Goal: Information Seeking & Learning: Understand process/instructions

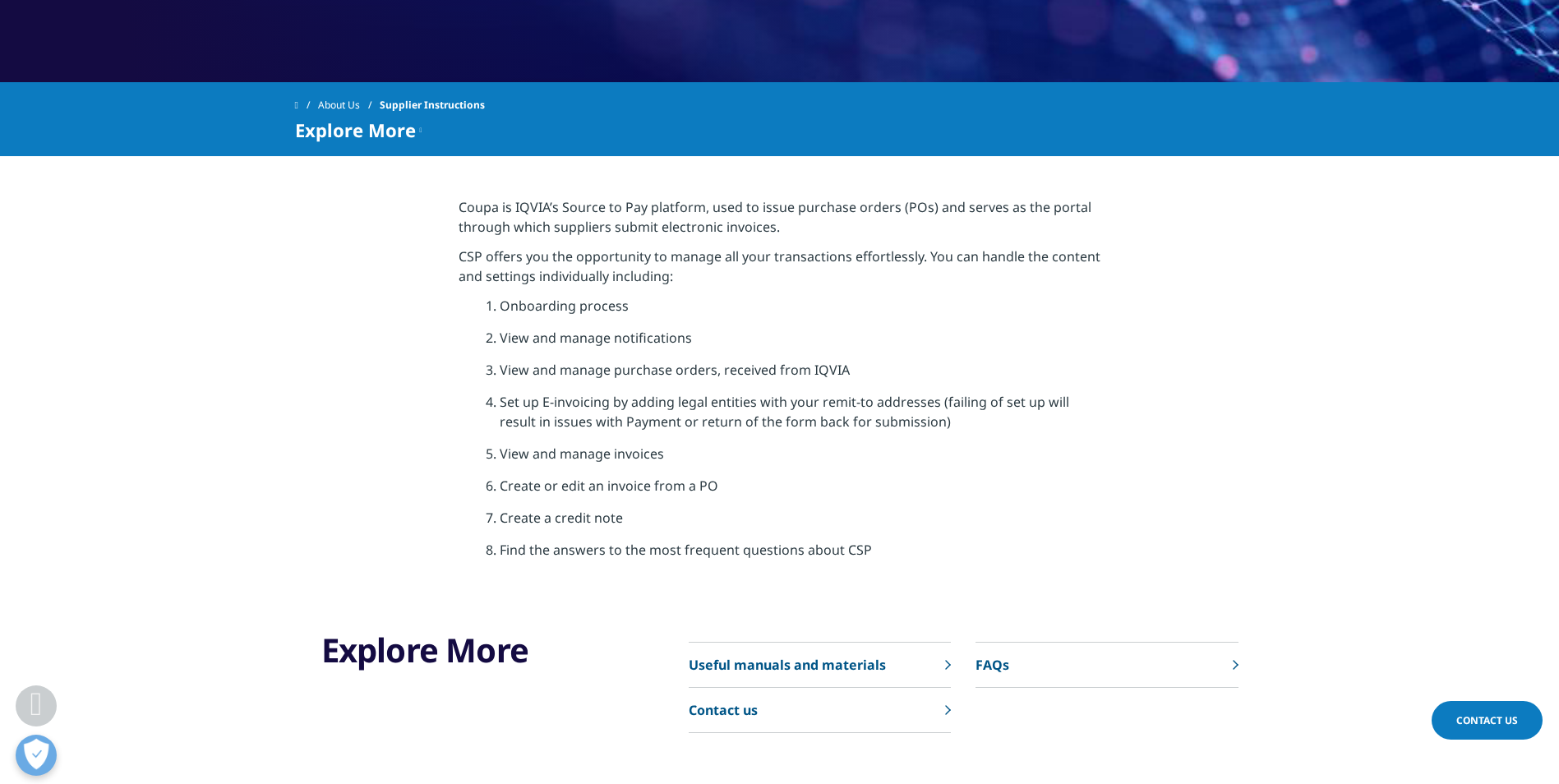
scroll to position [904, 0]
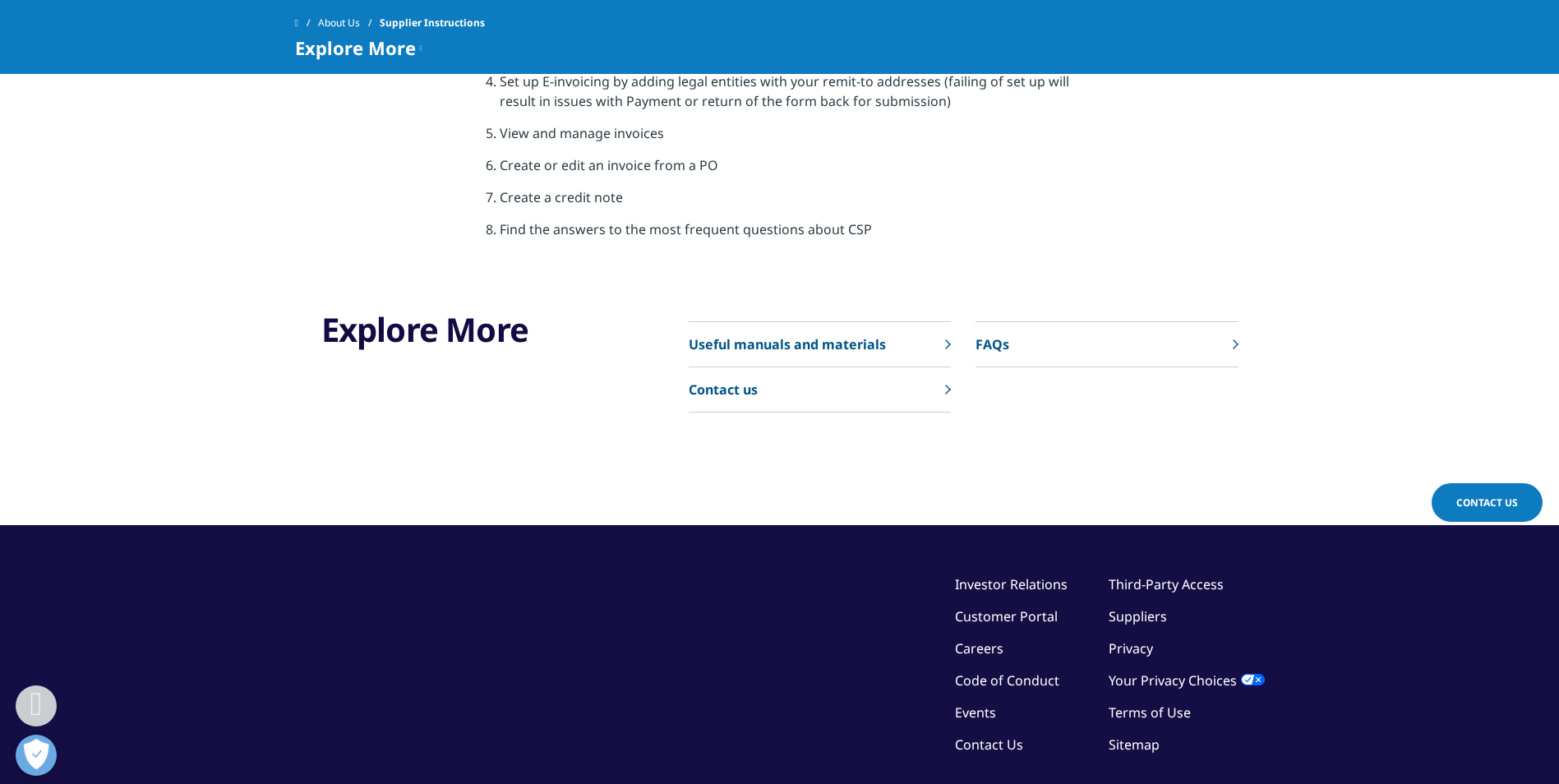
click at [933, 347] on link "Useful manuals and materials" at bounding box center [820, 344] width 262 height 45
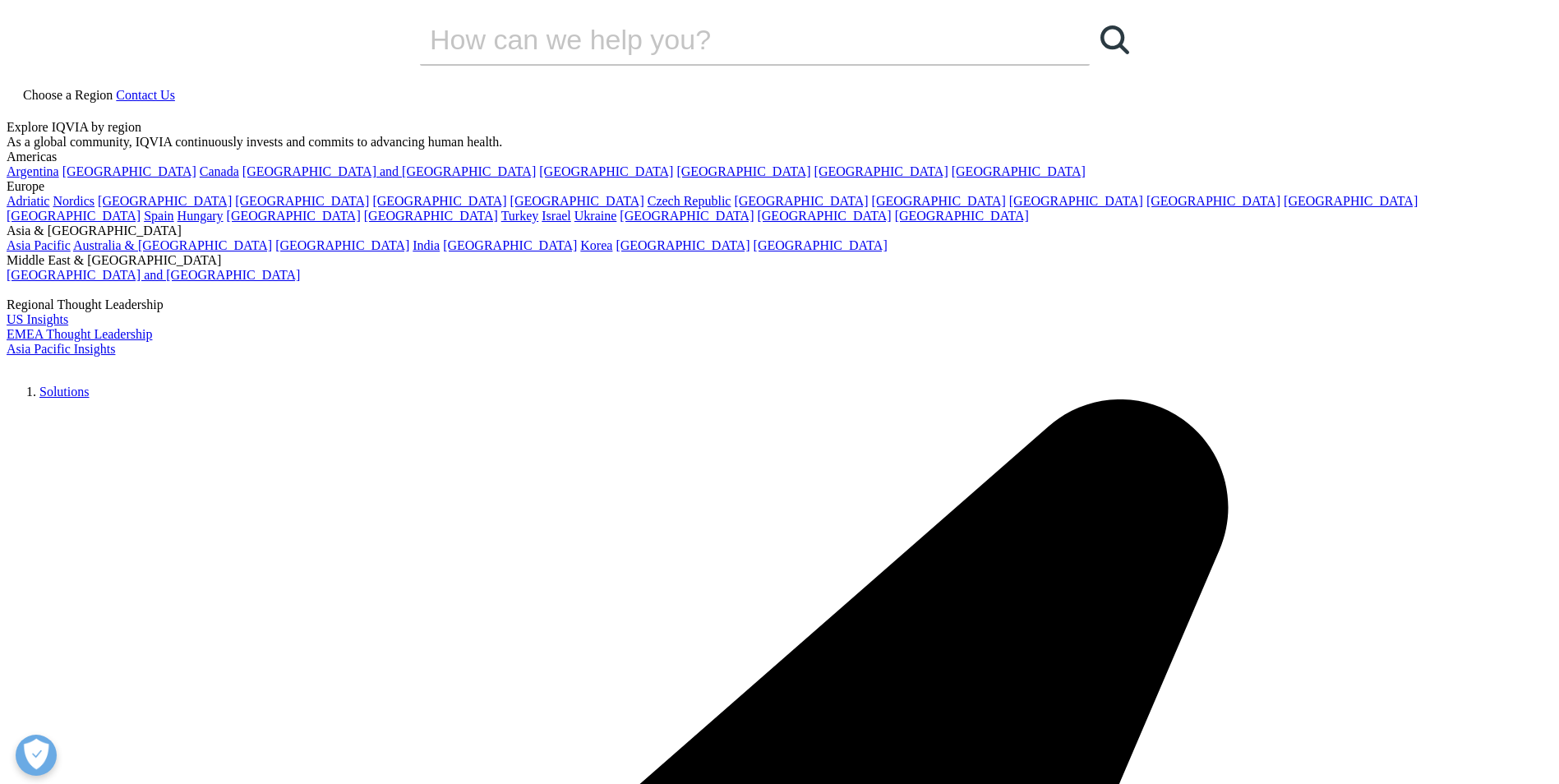
scroll to position [246, 0]
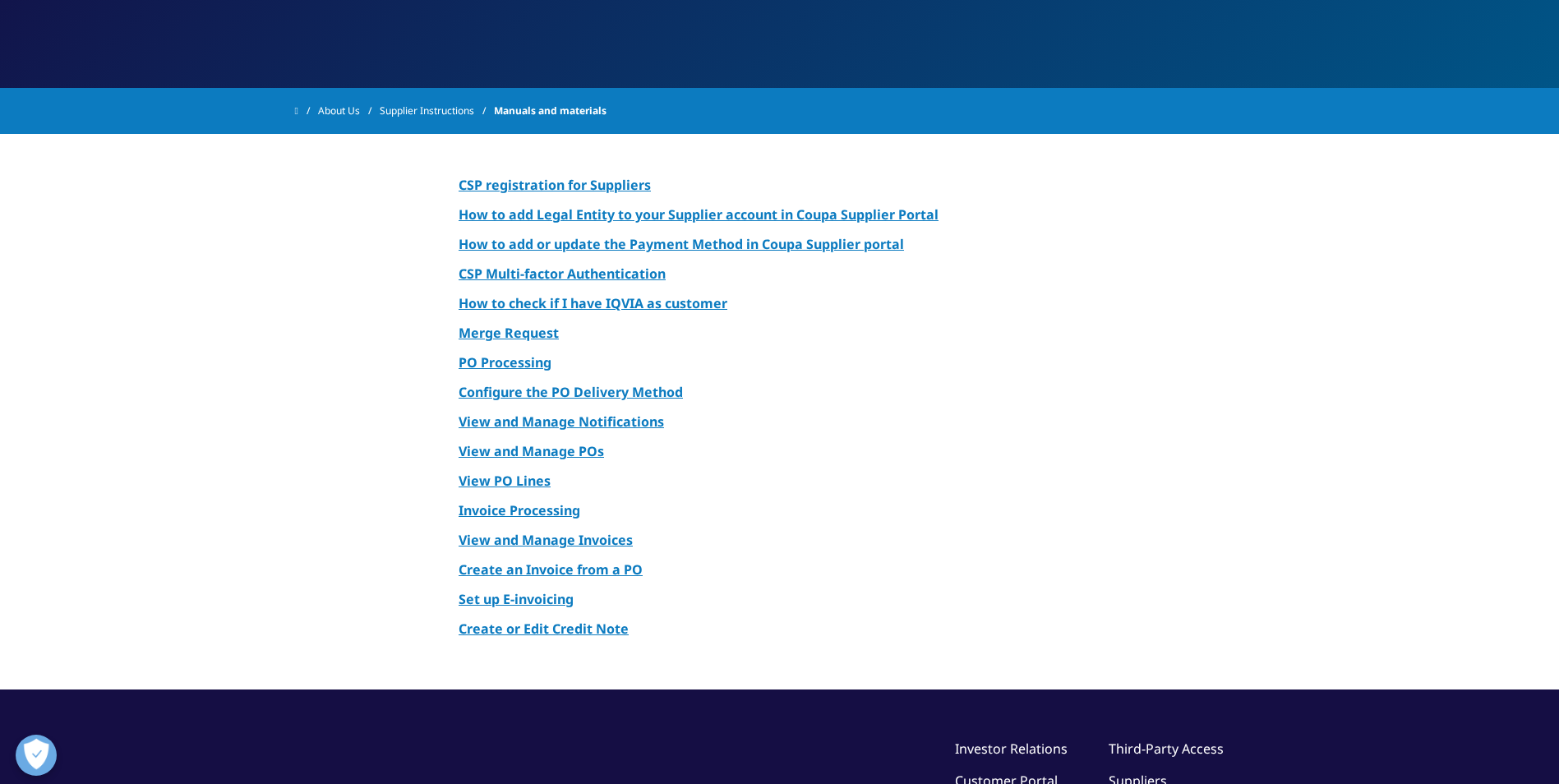
click at [933, 479] on p "View PO Lines" at bounding box center [780, 485] width 642 height 30
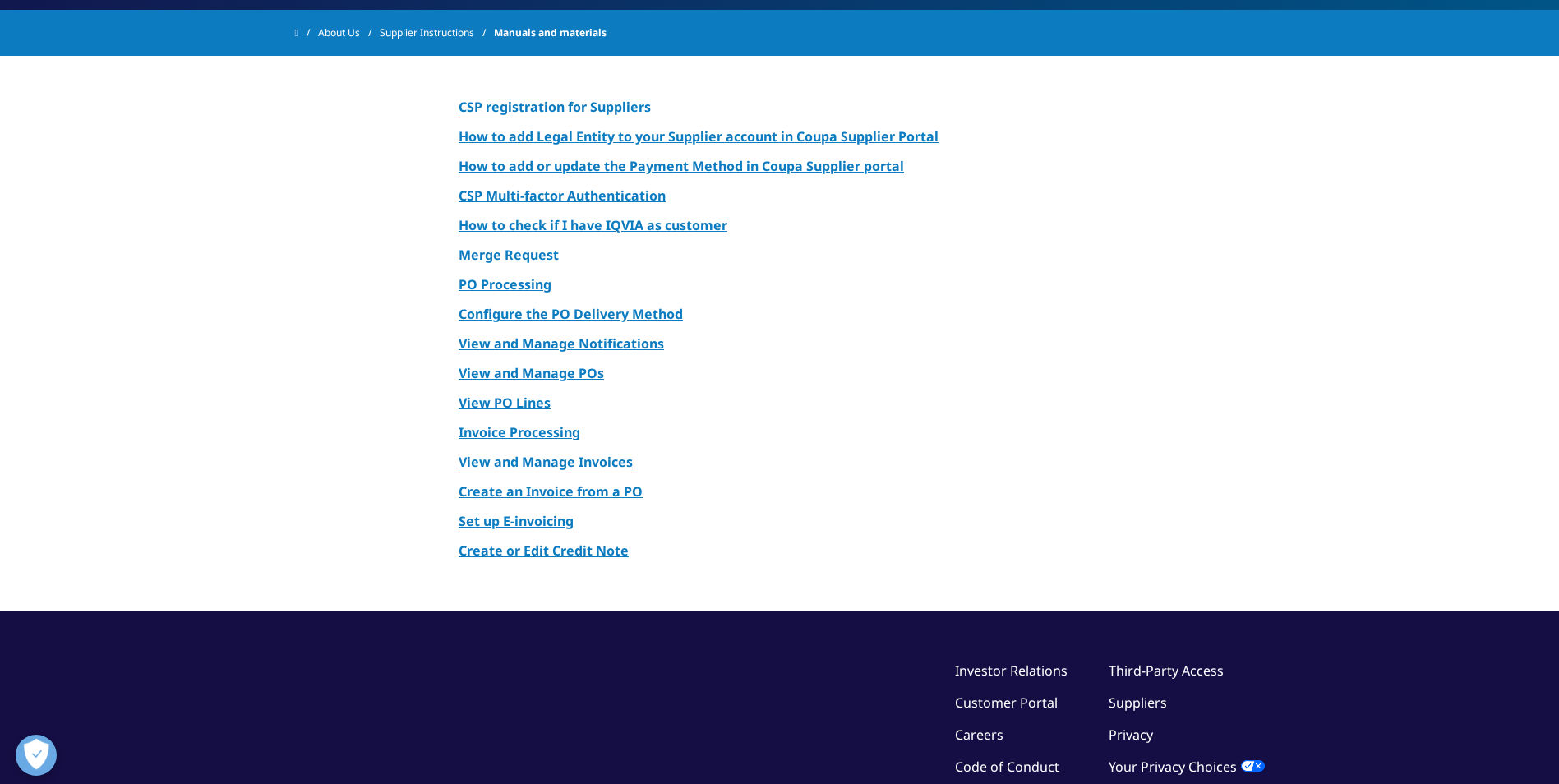
scroll to position [164, 0]
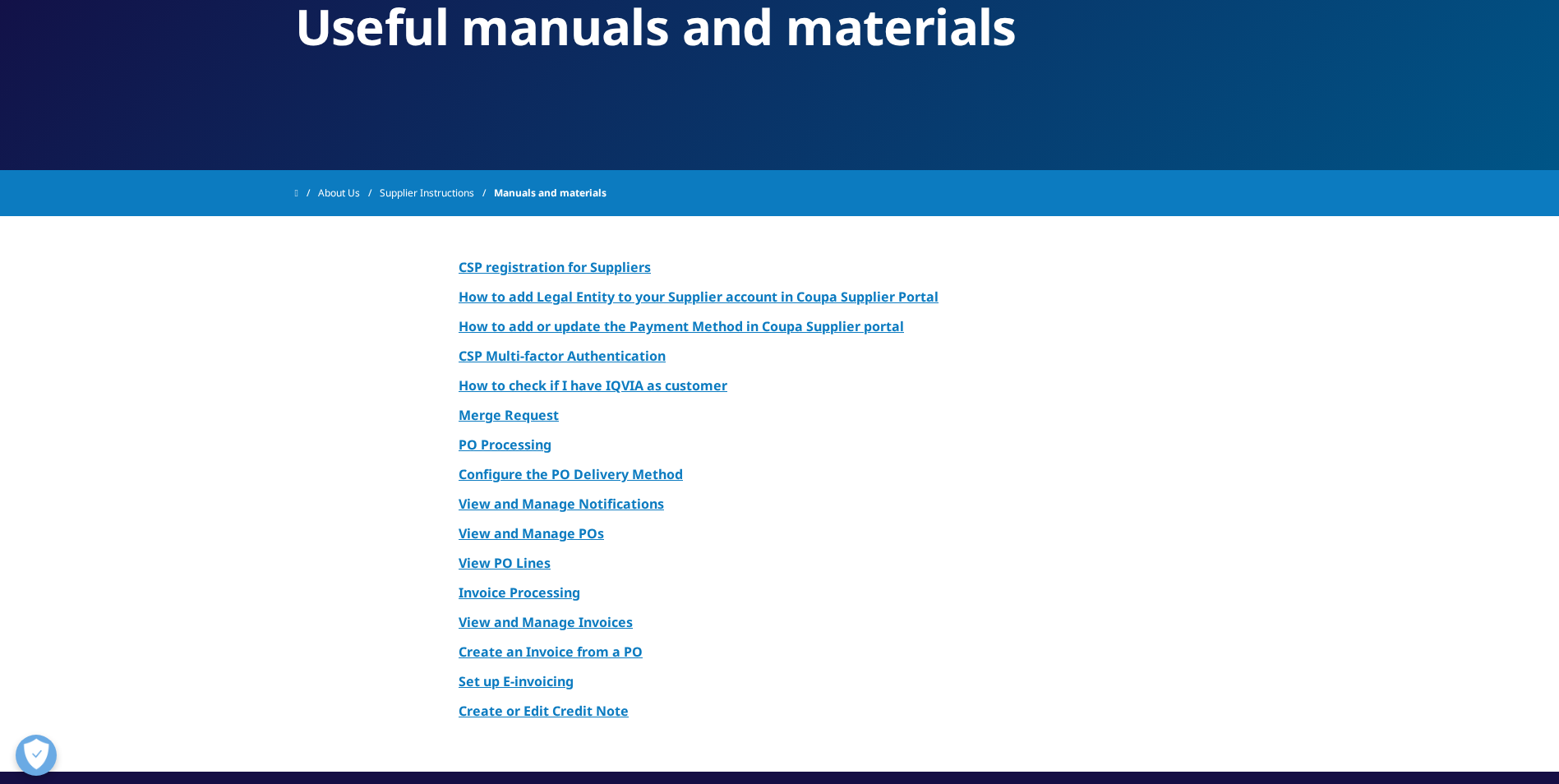
click at [556, 716] on strong "Create or Edit Credit Note" at bounding box center [544, 710] width 170 height 18
drag, startPoint x: 1108, startPoint y: 508, endPoint x: 1117, endPoint y: 441, distance: 67.6
click at [1108, 508] on section "CSP registration for Suppliers How to add Legal Entity to your Supplier account…" at bounding box center [779, 494] width 1559 height 555
